Goal: Task Accomplishment & Management: Use online tool/utility

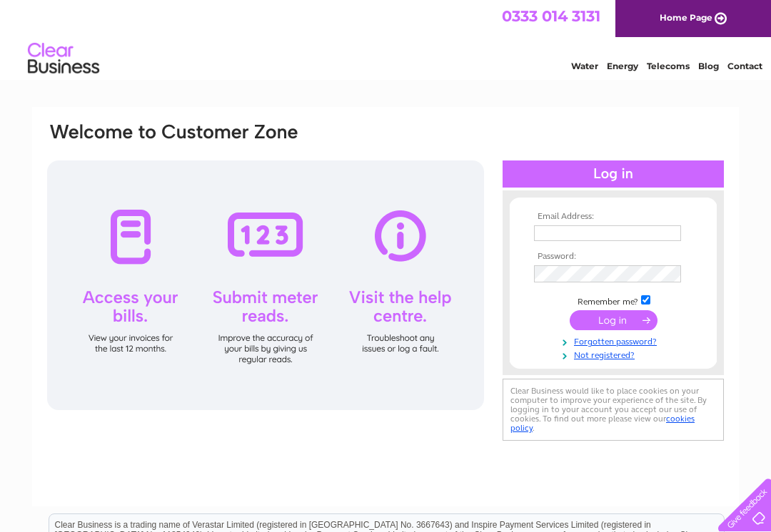
click at [576, 228] on input "text" at bounding box center [607, 233] width 147 height 16
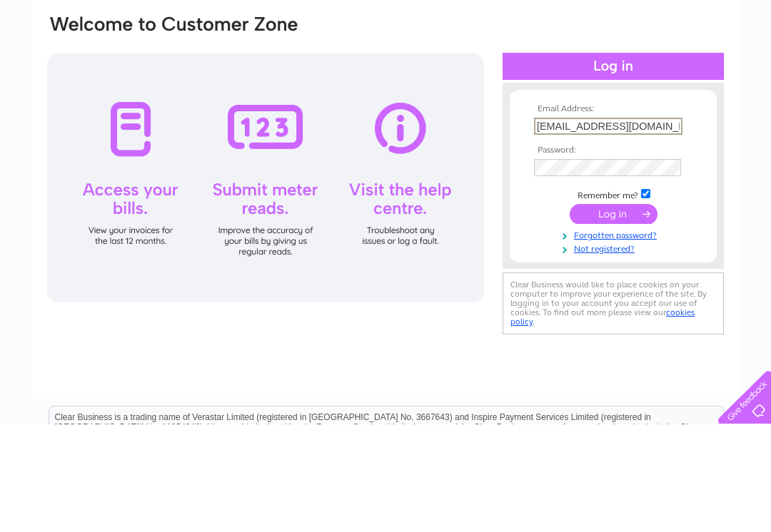
type input "susannahs.tearoom@gmail.com"
click at [602, 312] on input "submit" at bounding box center [613, 322] width 88 height 20
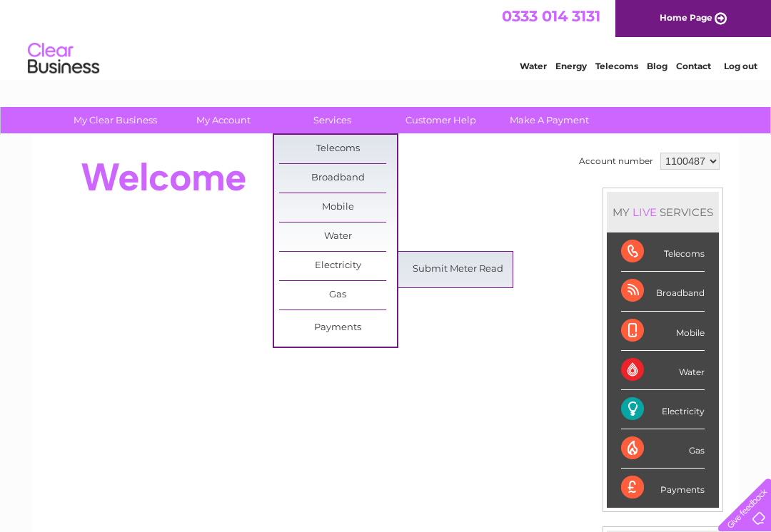
click at [485, 269] on link "Submit Meter Read" at bounding box center [458, 269] width 118 height 29
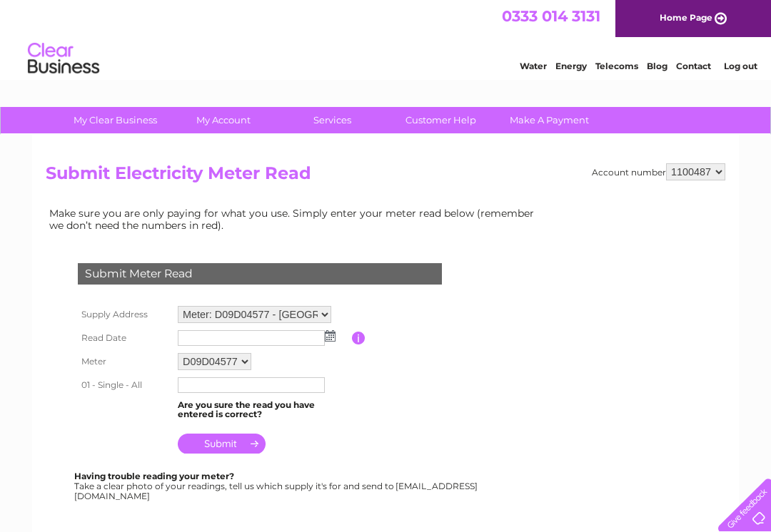
click at [300, 363] on td "D09D04577" at bounding box center [263, 362] width 178 height 24
click at [304, 345] on input "text" at bounding box center [251, 338] width 147 height 16
click at [331, 339] on img at bounding box center [331, 336] width 11 height 11
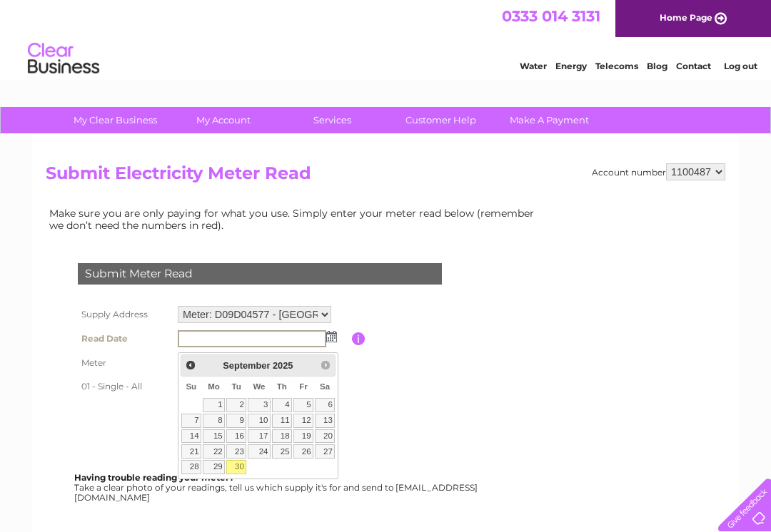
click at [230, 467] on link "30" at bounding box center [236, 467] width 20 height 14
type input "2025/09/30"
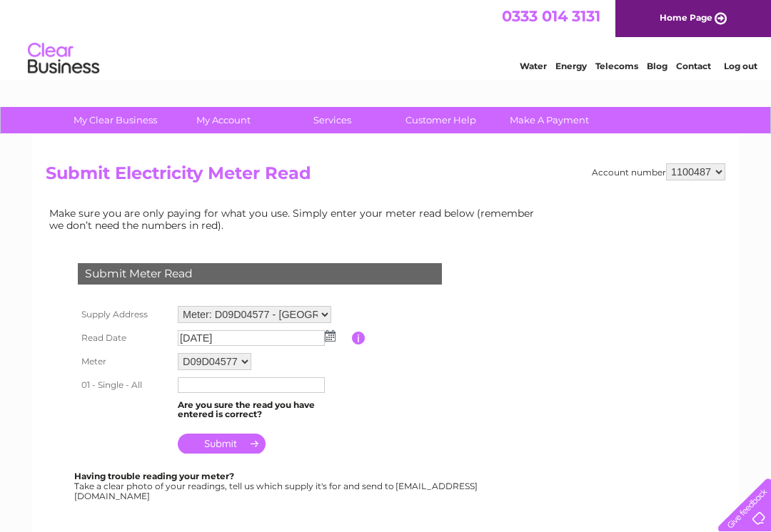
click at [276, 393] on input "text" at bounding box center [251, 385] width 147 height 16
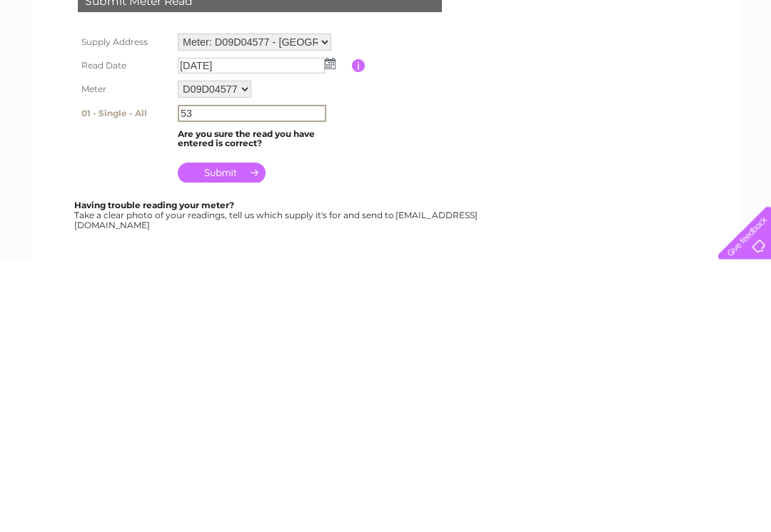
type input "5"
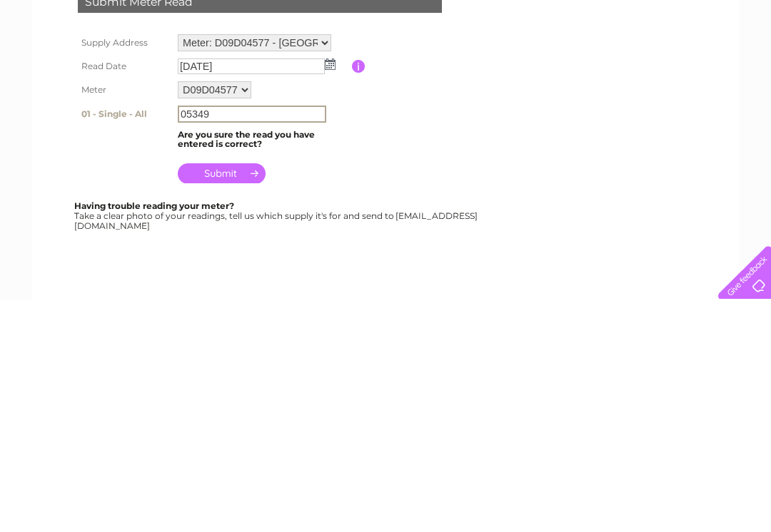
scroll to position [40, 0]
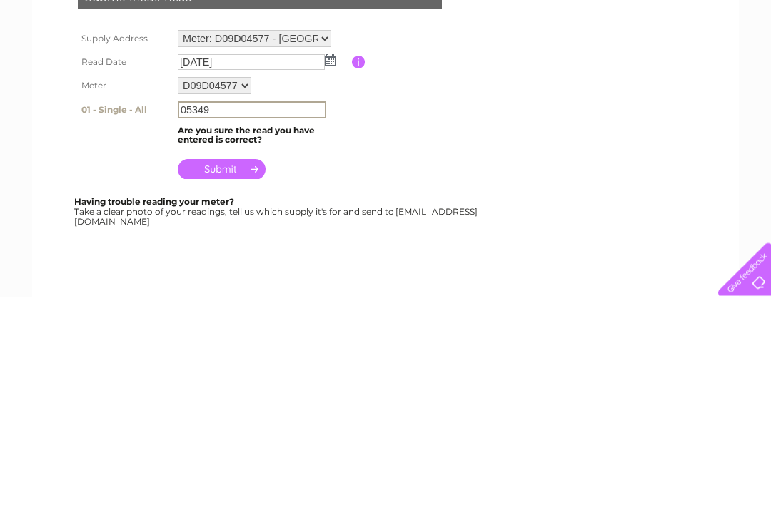
type input "05349"
click at [237, 395] on input "submit" at bounding box center [222, 405] width 88 height 20
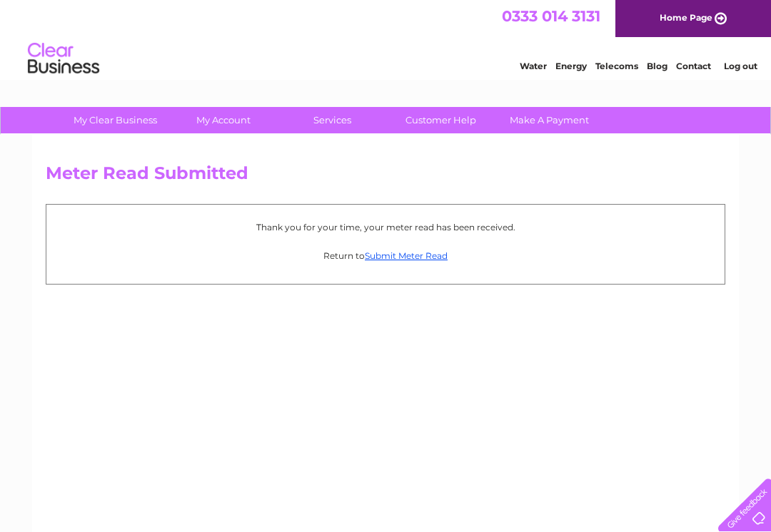
click at [397, 255] on link "Submit Meter Read" at bounding box center [406, 255] width 83 height 11
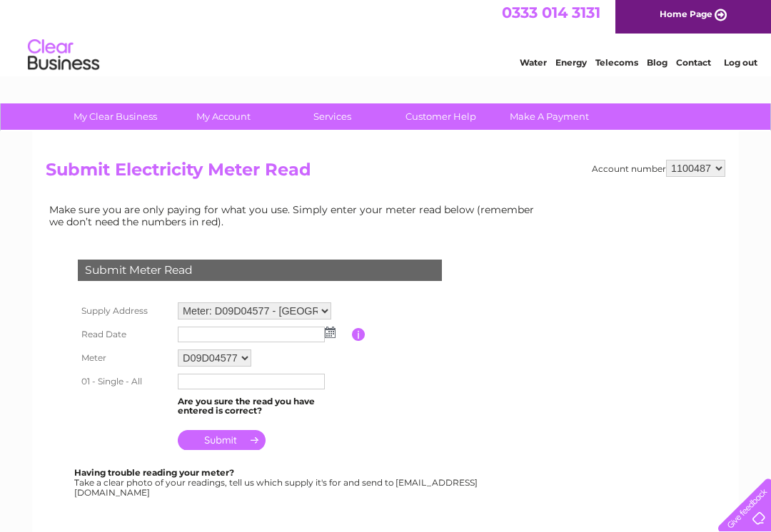
scroll to position [11, 0]
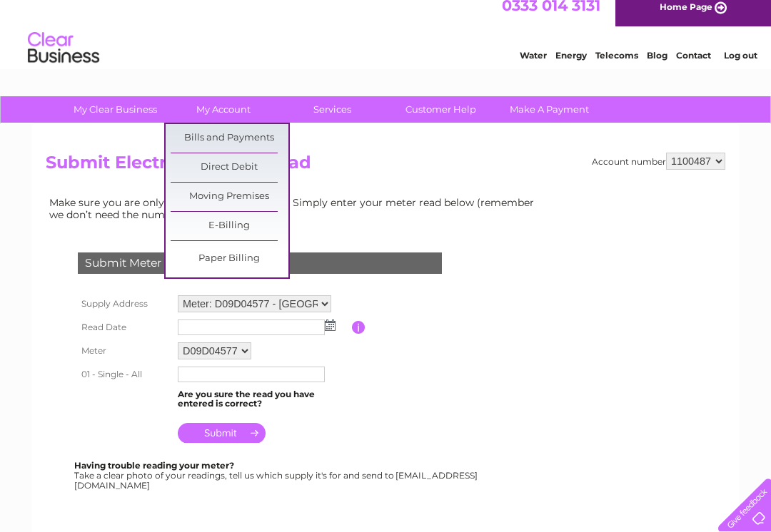
click at [260, 138] on link "Bills and Payments" at bounding box center [230, 138] width 118 height 29
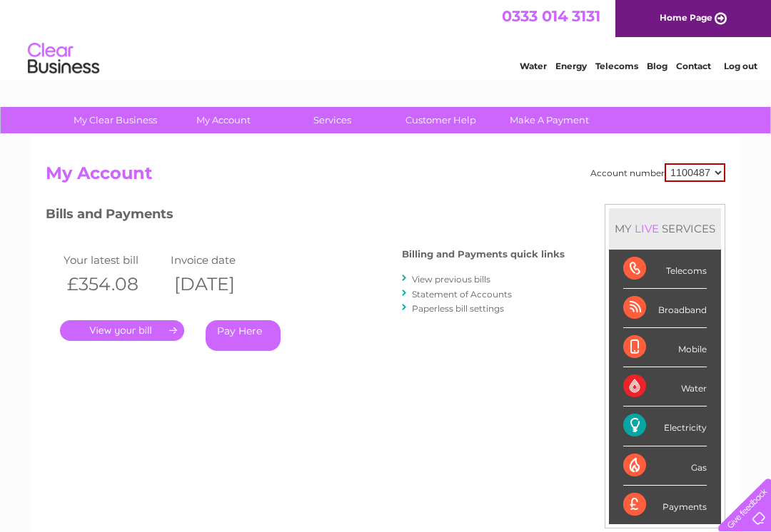
click at [148, 334] on link "." at bounding box center [122, 330] width 124 height 21
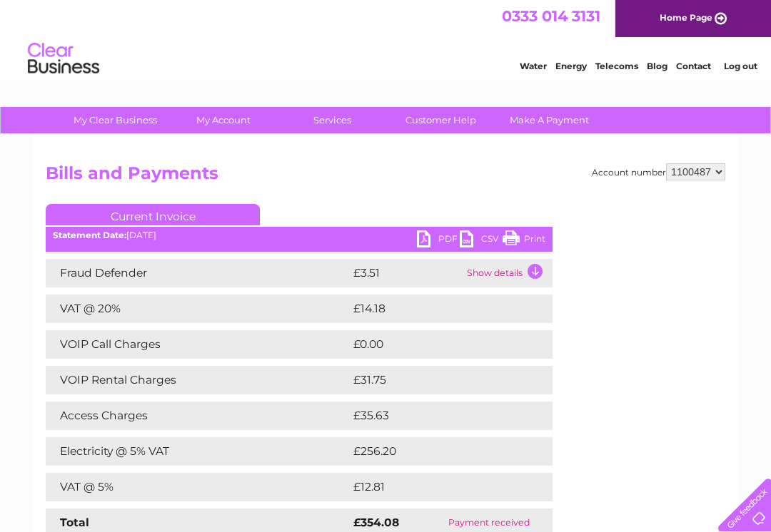
click at [739, 70] on link "Log out" at bounding box center [741, 66] width 34 height 11
